Goal: Transaction & Acquisition: Purchase product/service

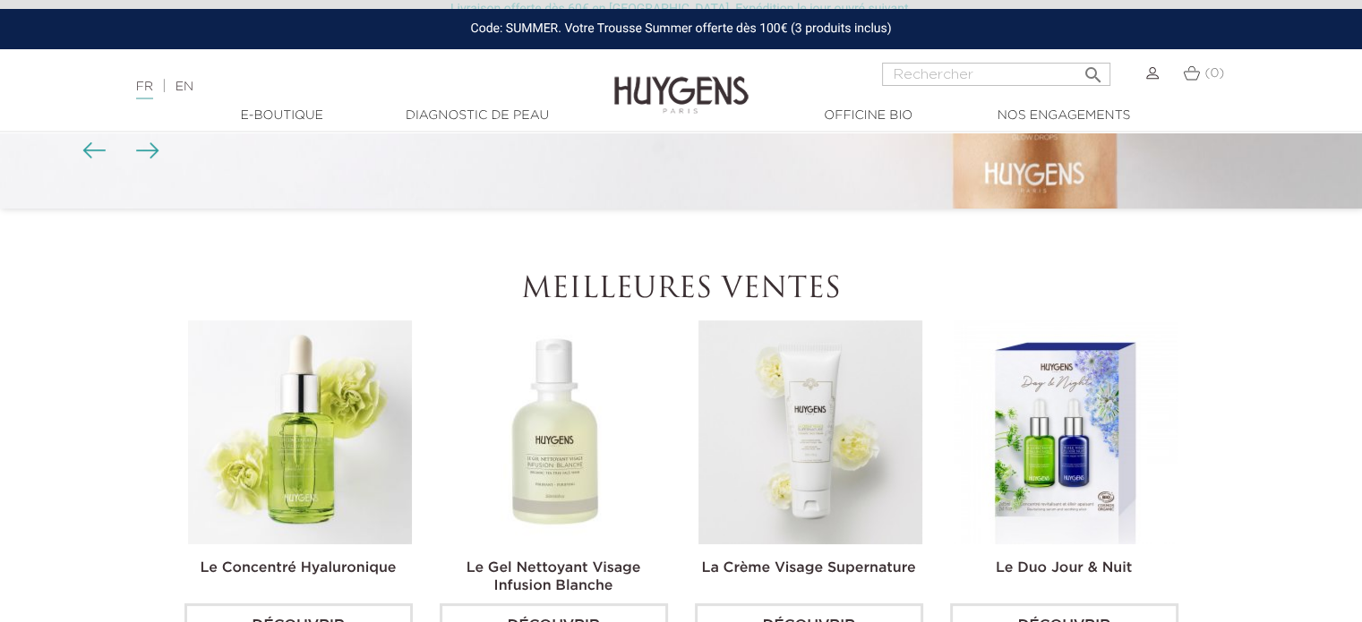
scroll to position [775, 0]
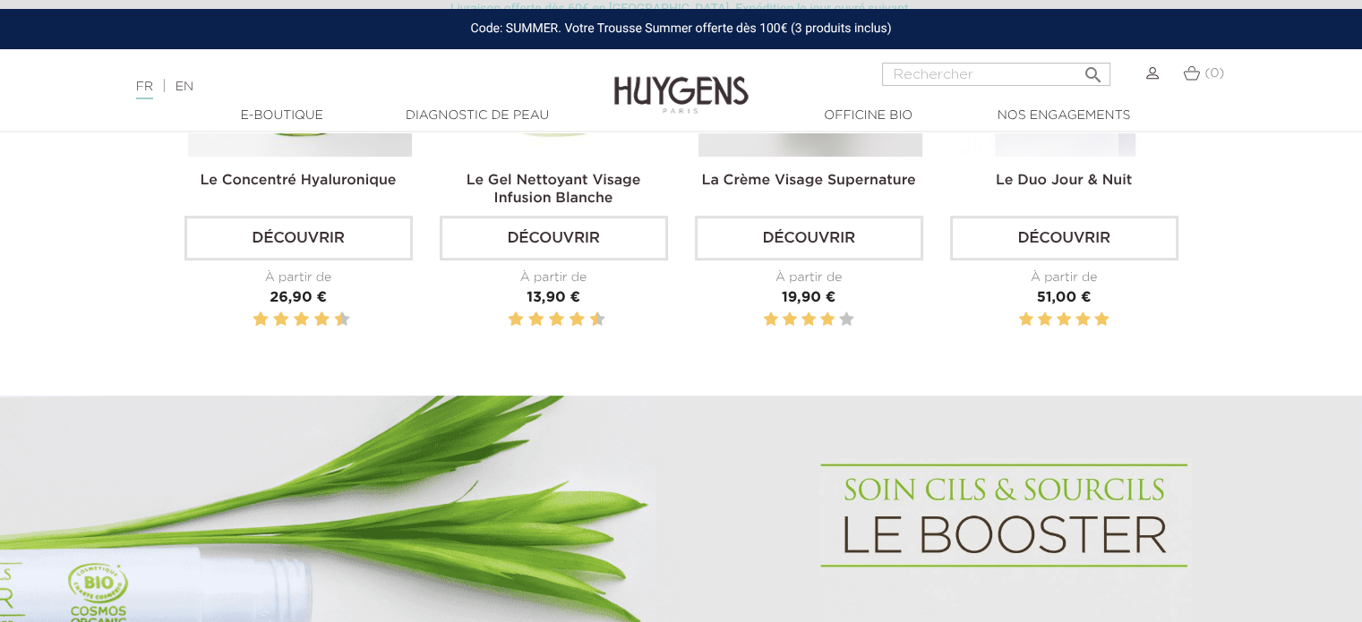
click at [544, 204] on link "Le Gel Nettoyant Visage Infusion Blanche" at bounding box center [554, 190] width 175 height 32
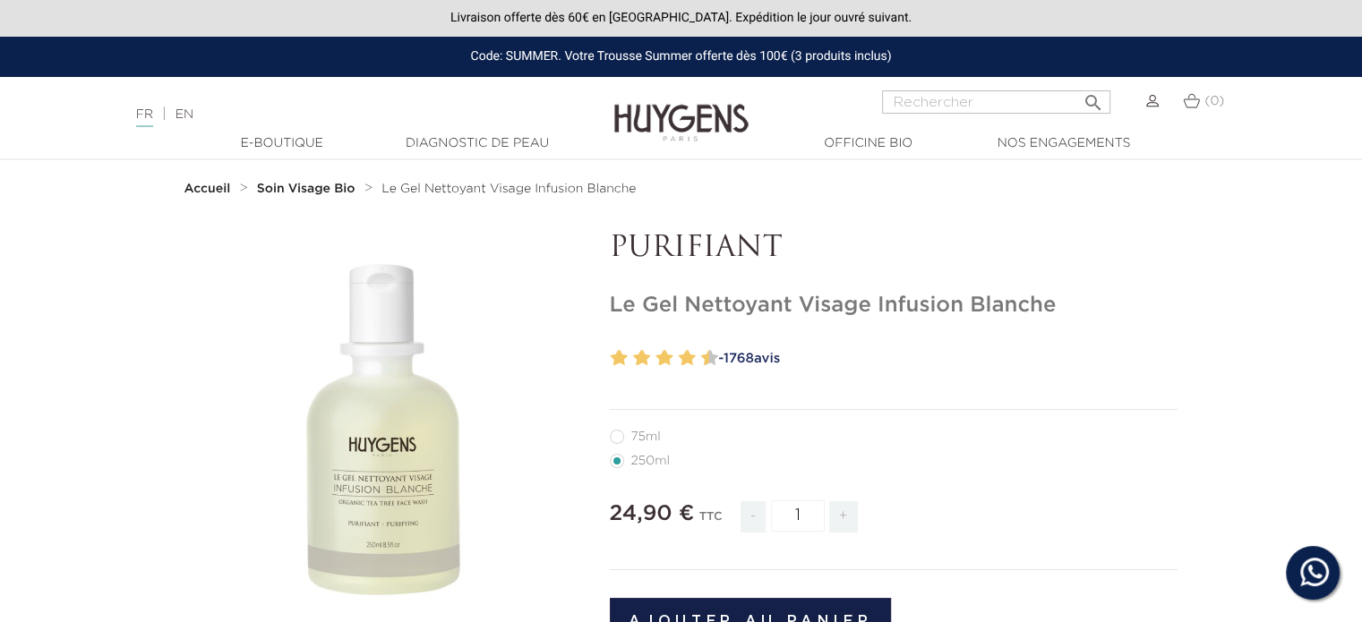
drag, startPoint x: 596, startPoint y: 312, endPoint x: 1062, endPoint y: 313, distance: 465.6
copy h1 "Le Gel Nettoyant Visage Infusion Blanche"
click at [629, 436] on label11"] "75ml" at bounding box center [646, 437] width 73 height 14
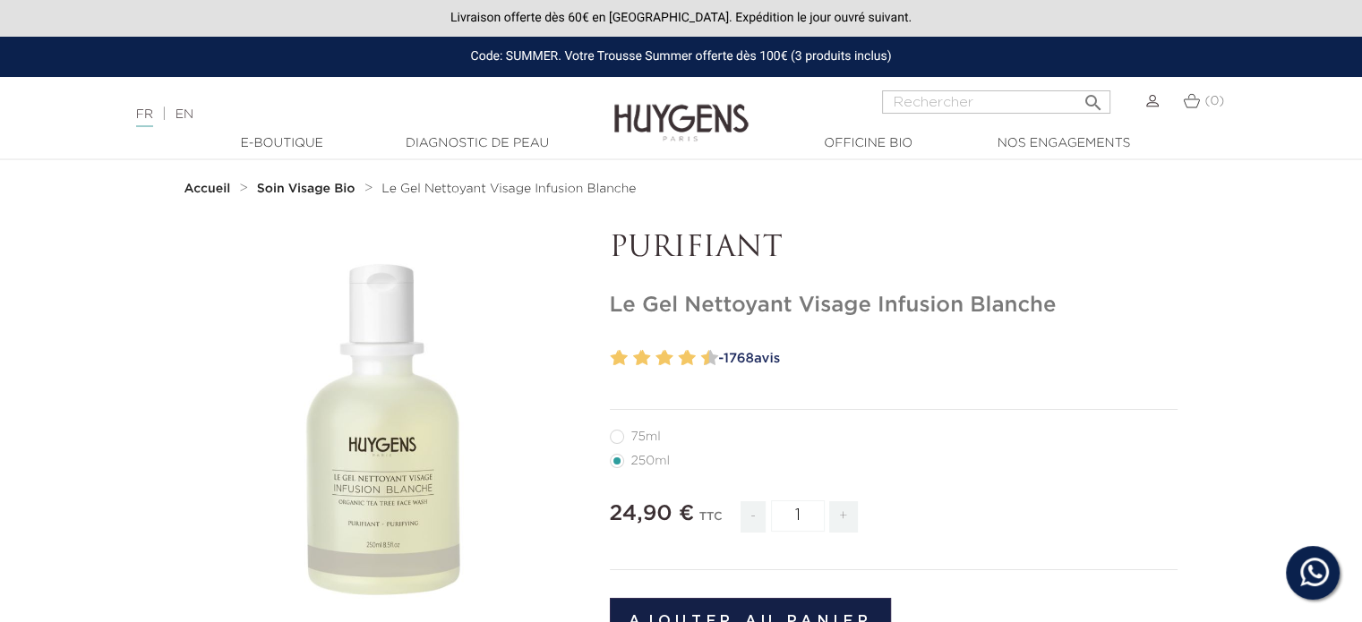
radio input "true"
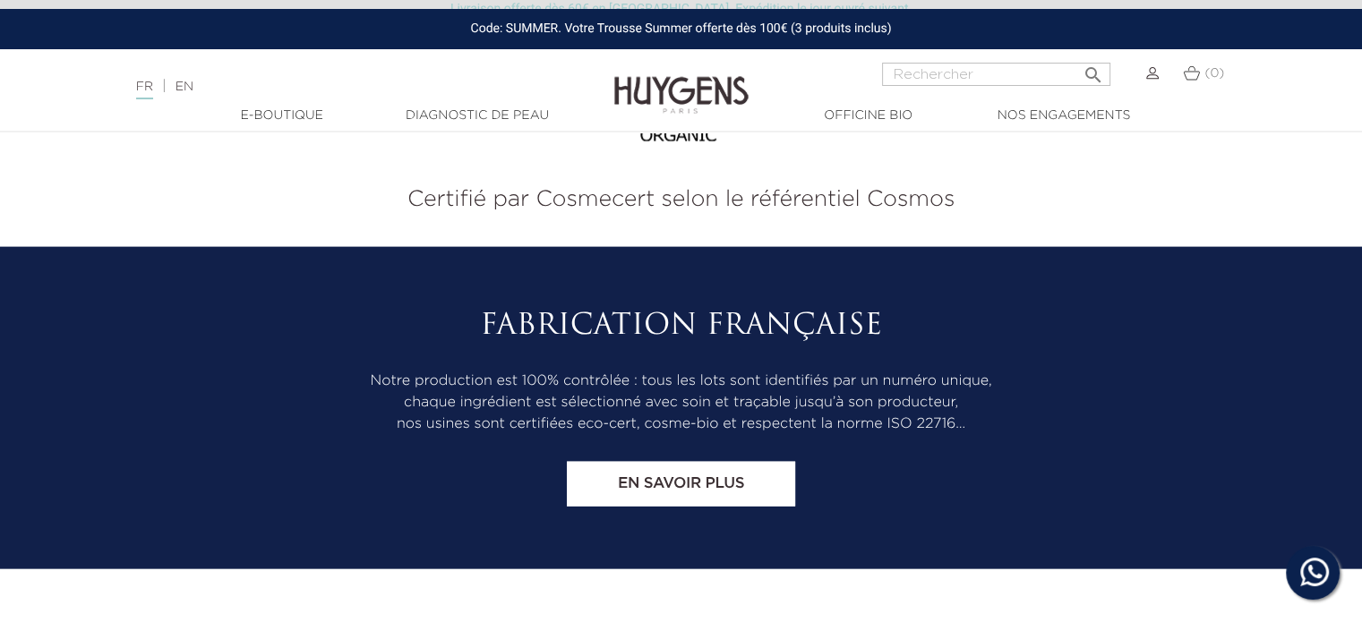
scroll to position [4176, 0]
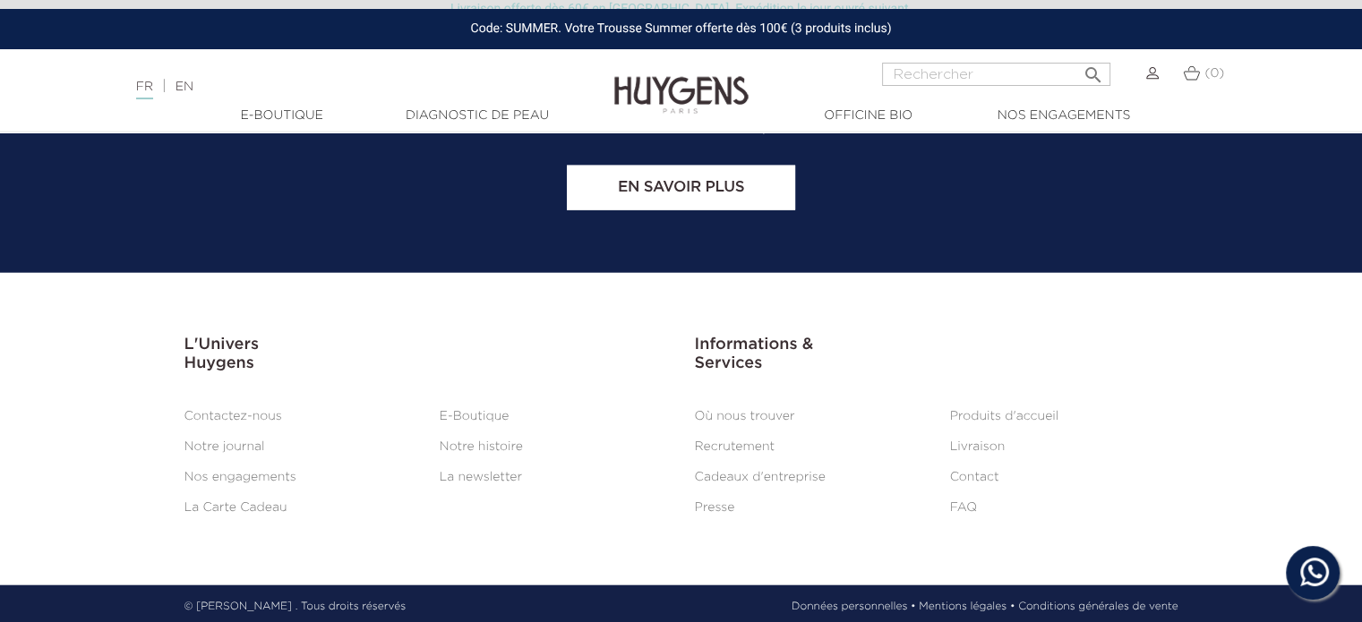
click at [730, 477] on link "Cadeaux d'entreprise" at bounding box center [760, 477] width 131 height 13
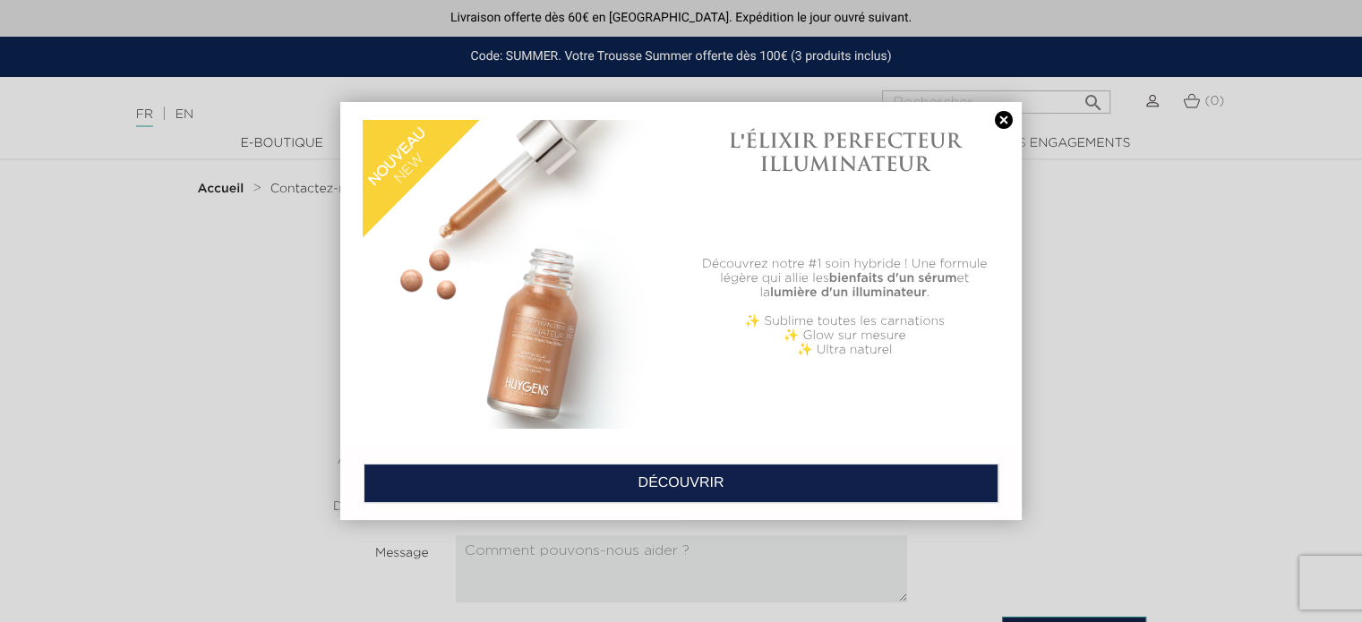
click at [1000, 118] on link at bounding box center [1003, 120] width 25 height 19
